Goal: Navigation & Orientation: Find specific page/section

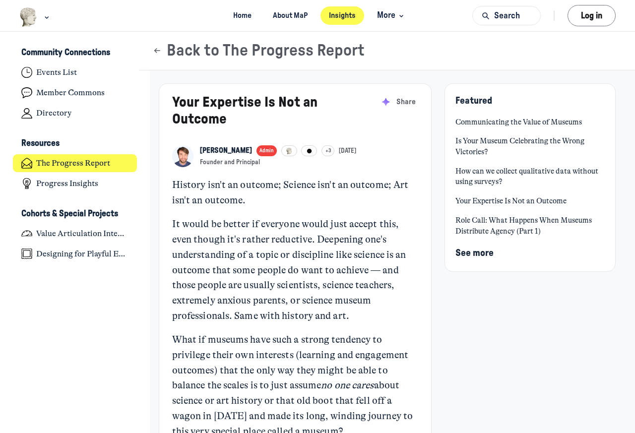
scroll to position [3066, 1951]
